Goal: Entertainment & Leisure: Consume media (video, audio)

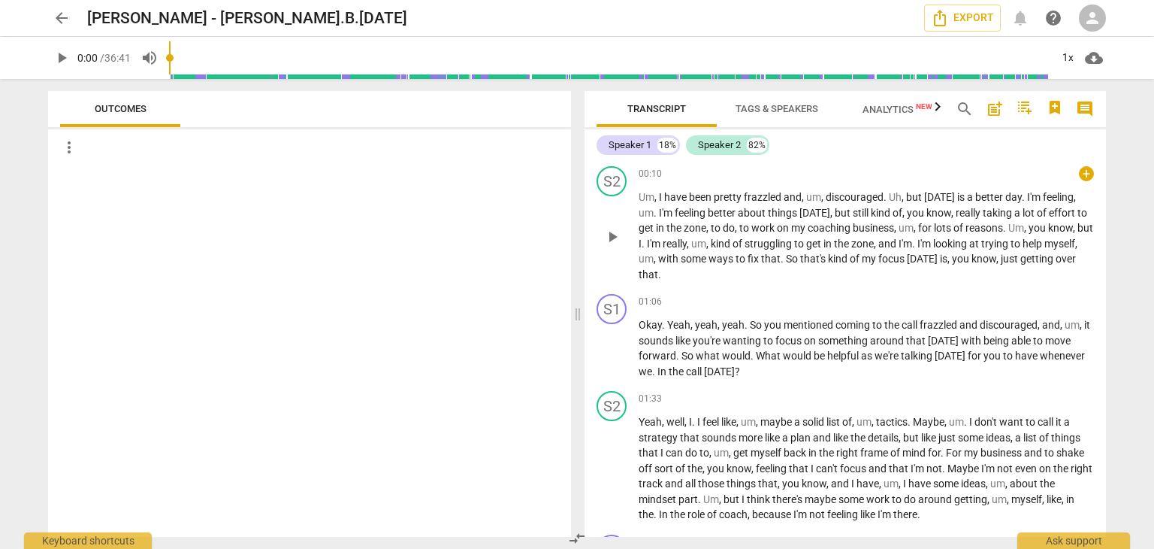
scroll to position [225, 0]
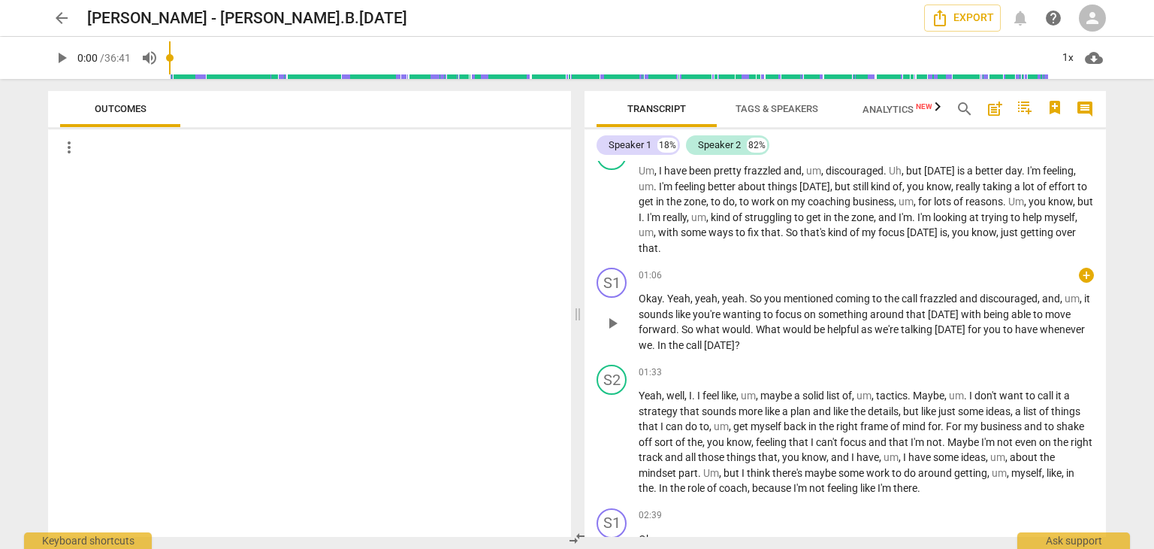
click at [669, 346] on span "the" at bounding box center [677, 345] width 17 height 12
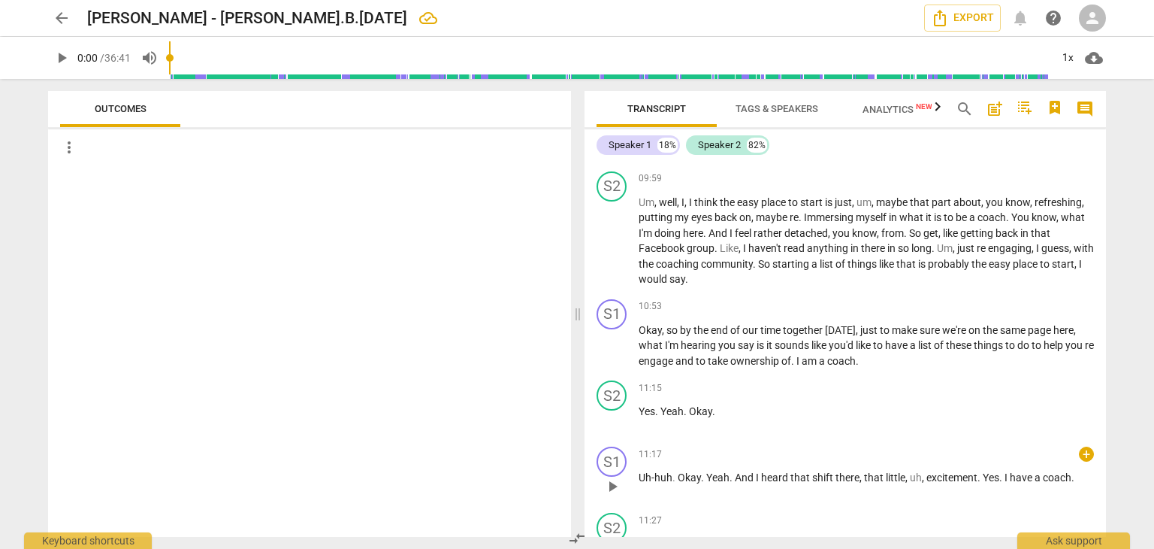
scroll to position [2255, 0]
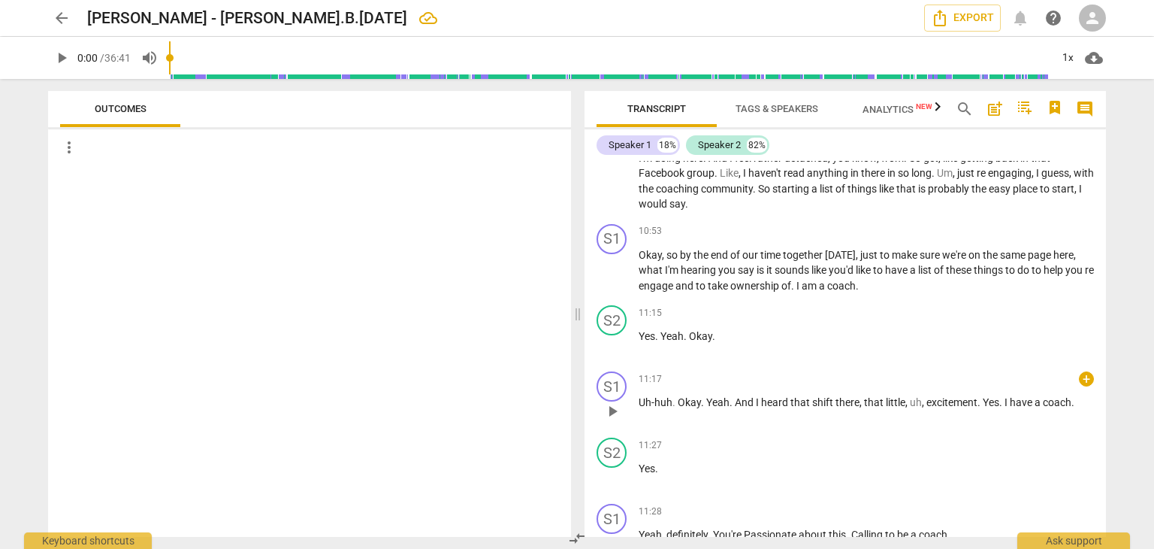
click at [1033, 396] on span "have" at bounding box center [1022, 402] width 25 height 12
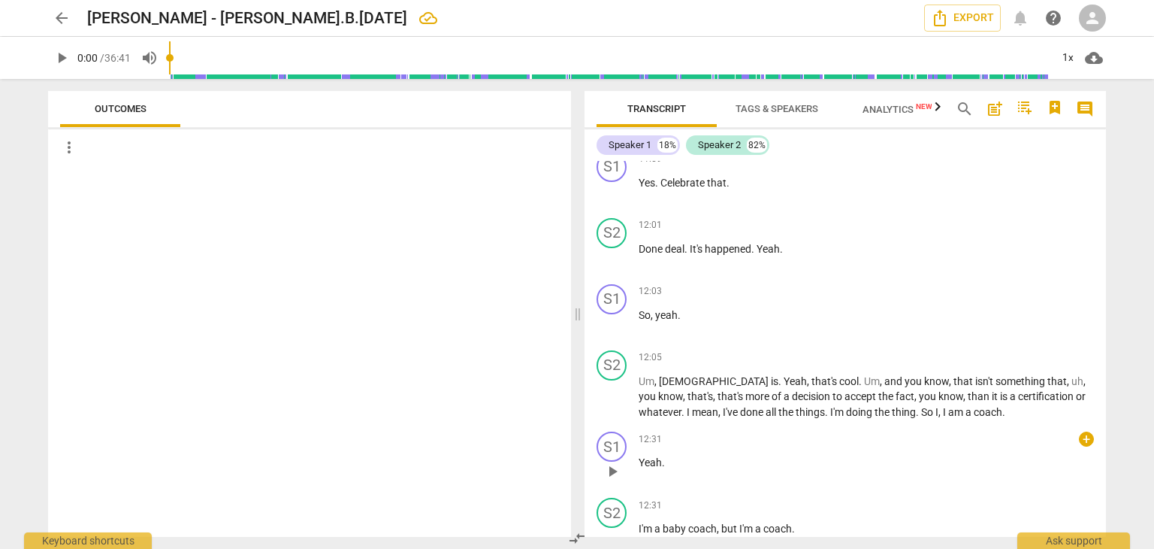
scroll to position [2856, 0]
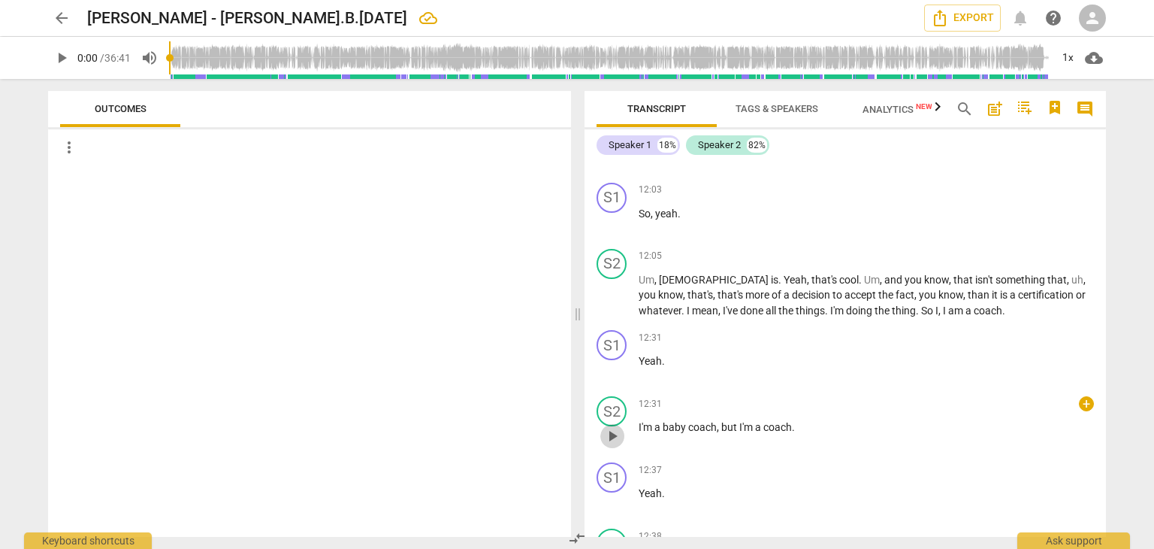
click at [613, 427] on span "play_arrow" at bounding box center [613, 436] width 18 height 18
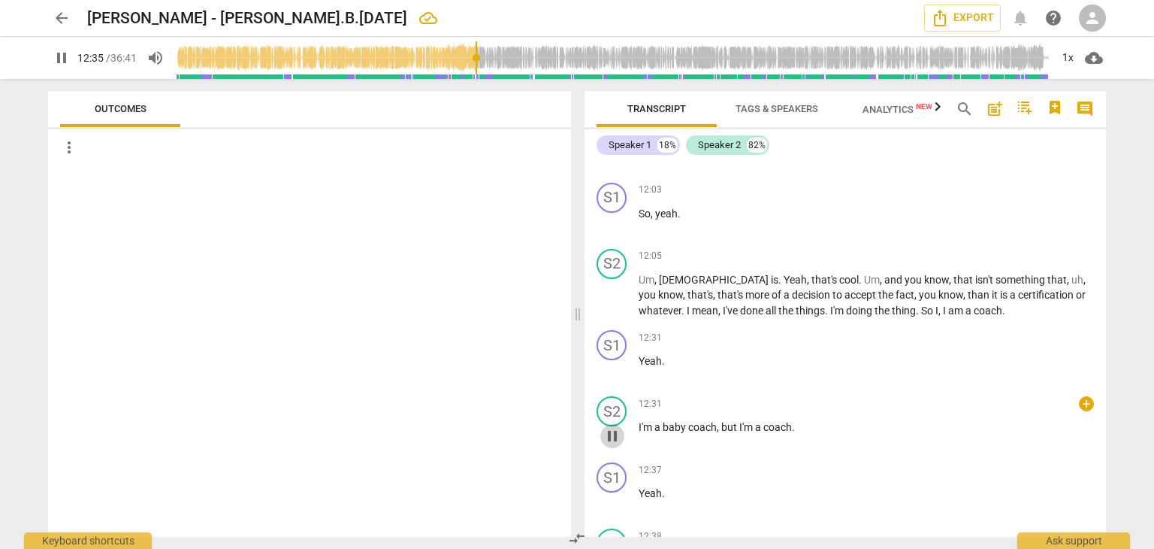
click at [613, 427] on span "pause" at bounding box center [613, 436] width 18 height 18
click at [614, 428] on span "play_arrow" at bounding box center [613, 436] width 18 height 18
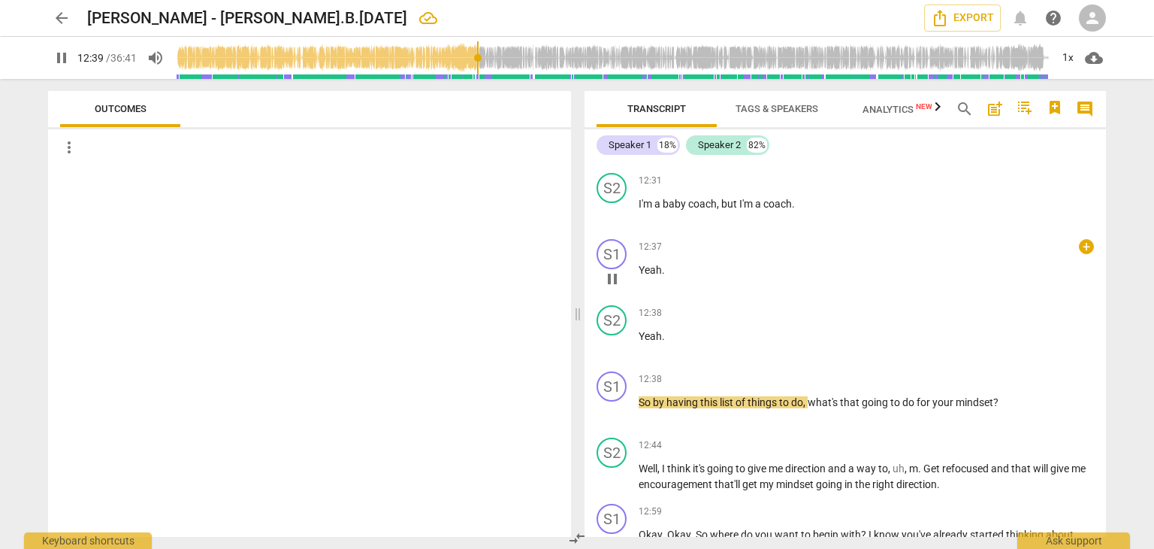
scroll to position [3081, 0]
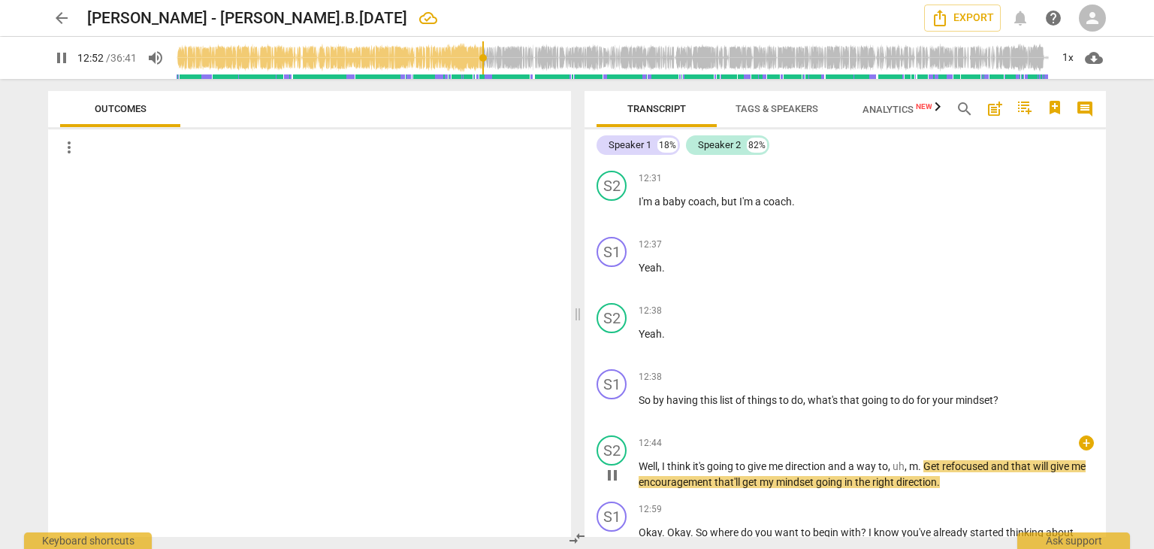
click at [915, 460] on span "m" at bounding box center [913, 466] width 9 height 12
type input "773"
click at [939, 460] on span "Get" at bounding box center [936, 466] width 19 height 12
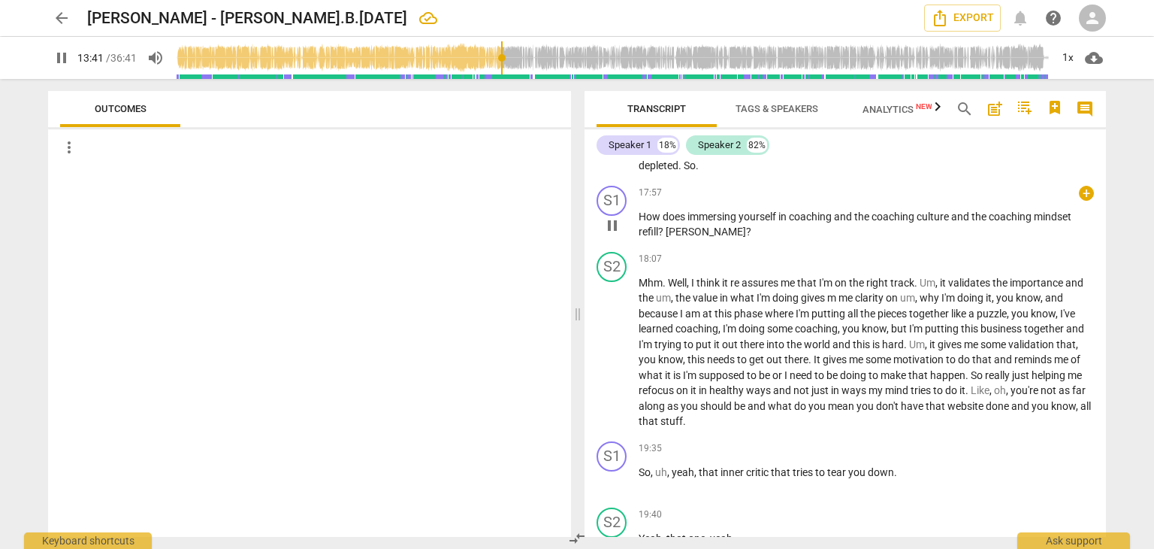
scroll to position [4284, 0]
click at [661, 222] on span "?" at bounding box center [662, 228] width 8 height 12
type input "830"
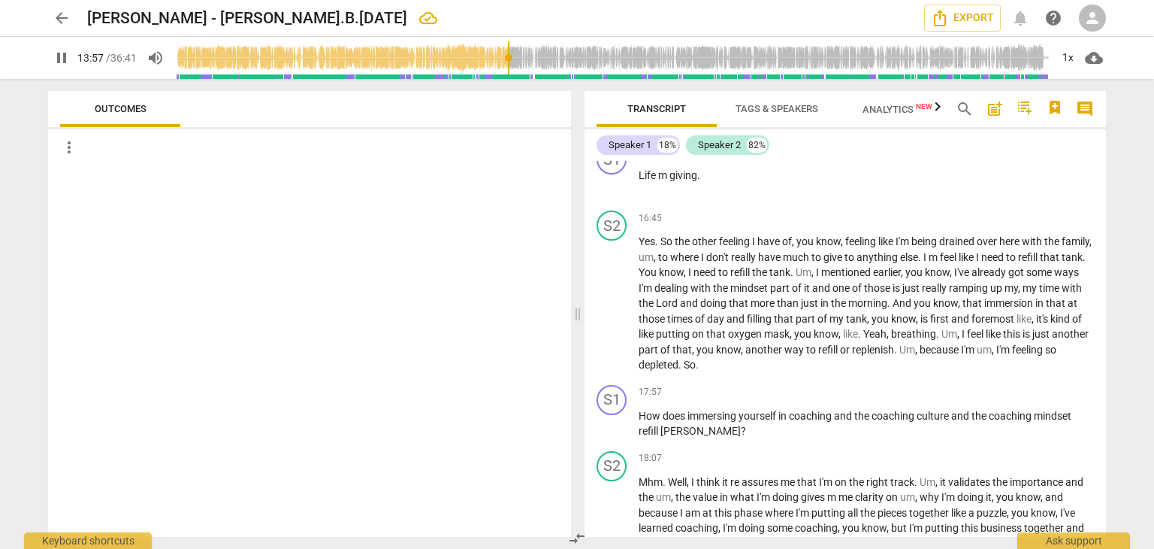
scroll to position [4129, 0]
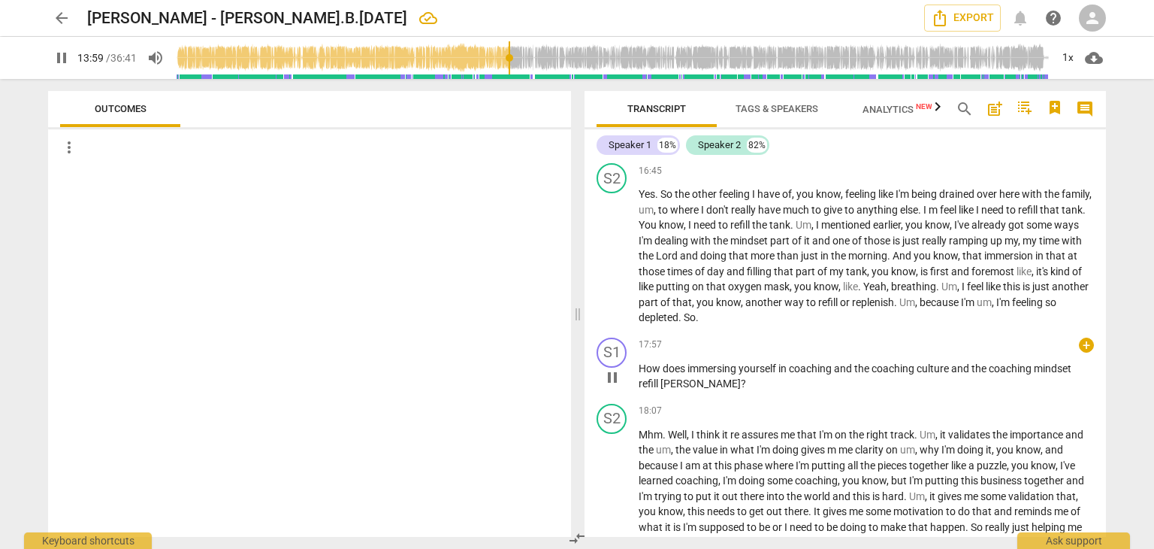
click at [666, 377] on span "[PERSON_NAME]" at bounding box center [701, 383] width 80 height 12
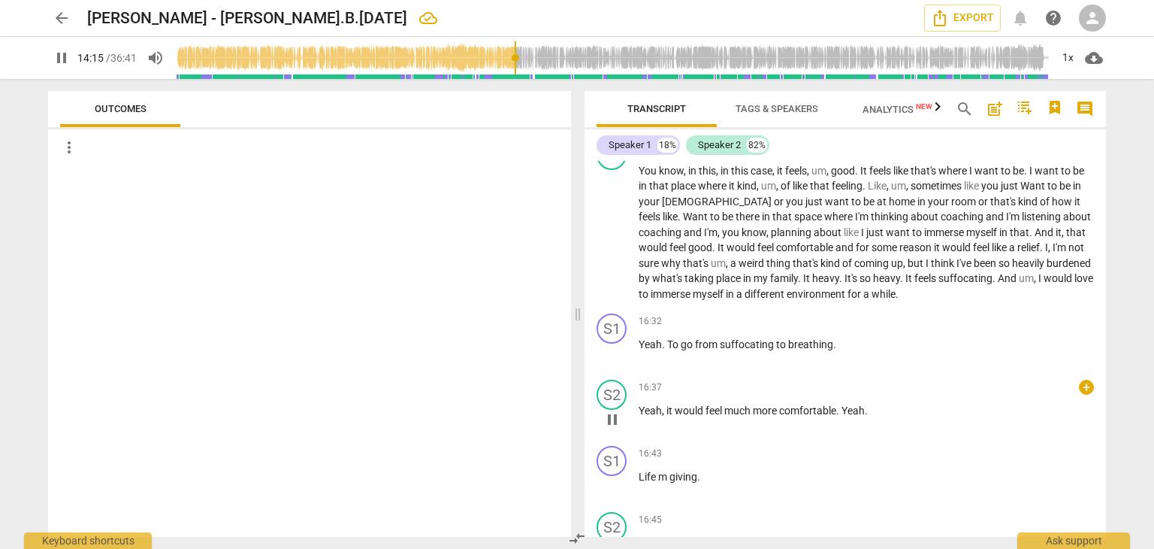
scroll to position [3828, 0]
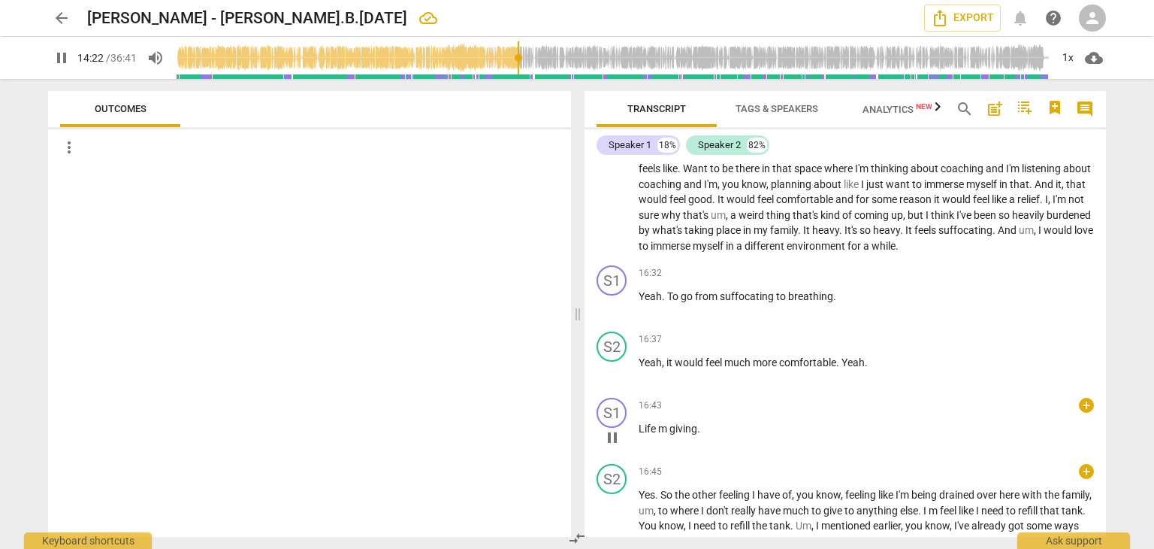
drag, startPoint x: 645, startPoint y: 470, endPoint x: 919, endPoint y: 399, distance: 283.5
click at [919, 399] on div "16:43 + keyboard_arrow_right Life m giving ." at bounding box center [866, 425] width 455 height 54
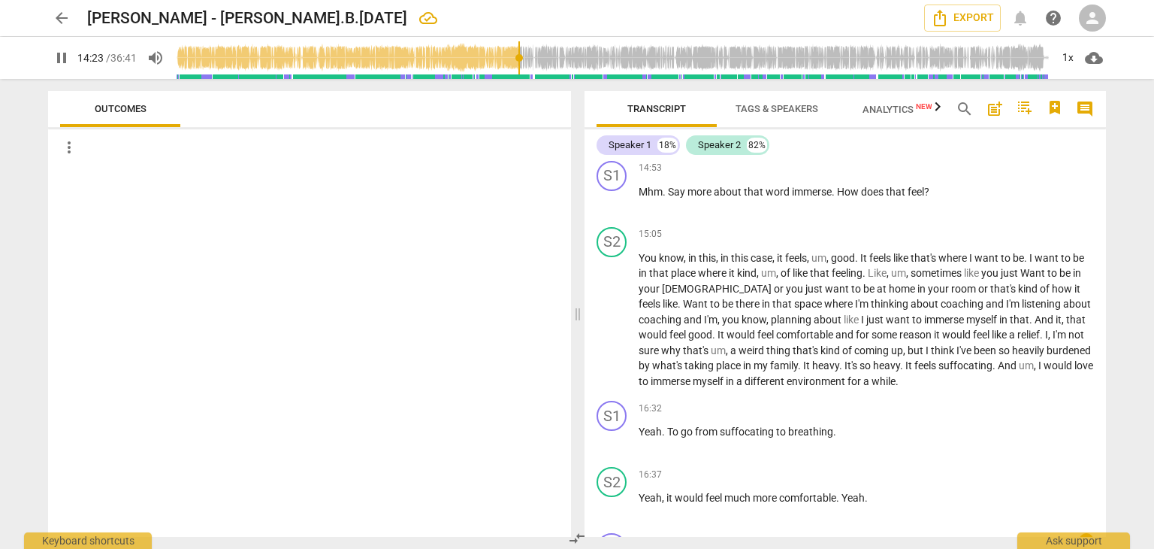
scroll to position [3528, 0]
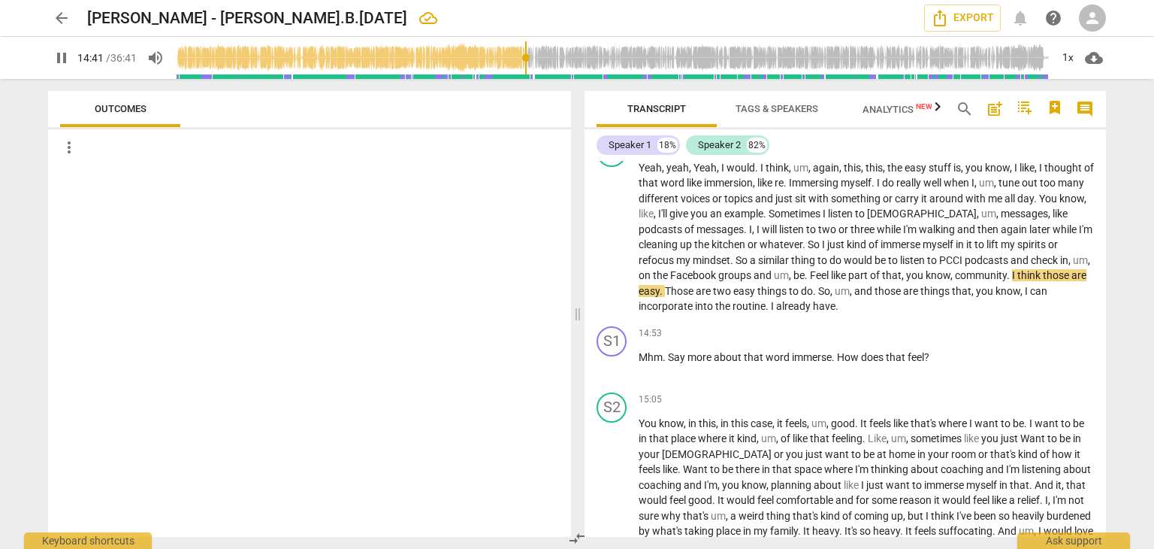
type input "882"
